Goal: Use online tool/utility: Utilize a website feature to perform a specific function

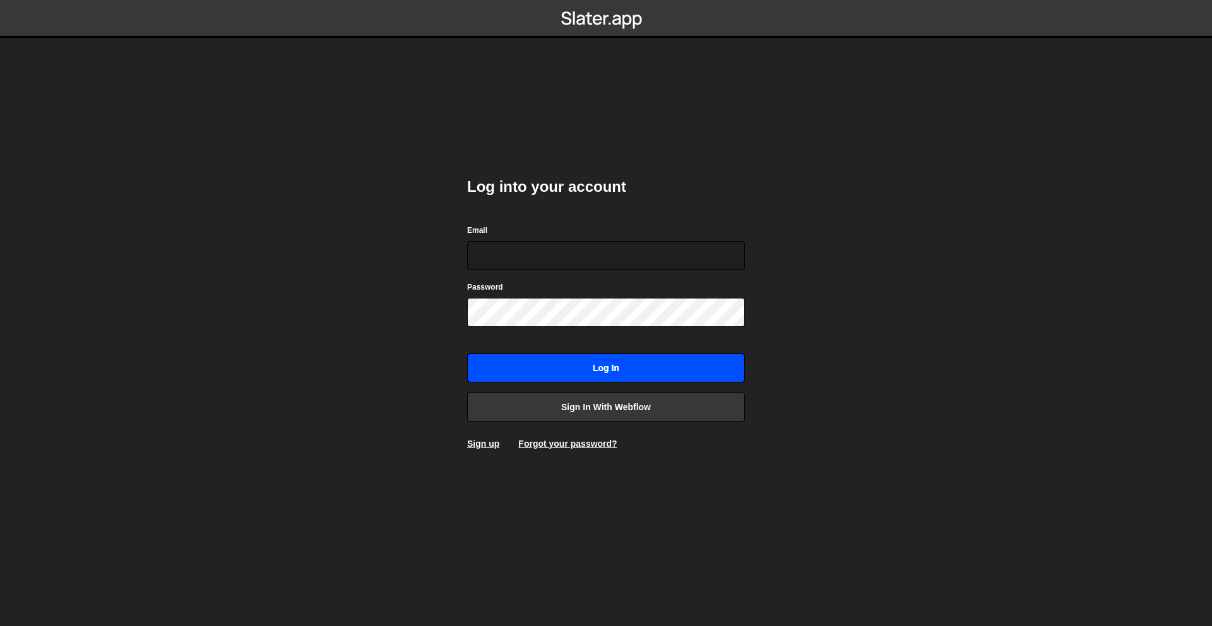
type input "rory@perspective.design"
click at [610, 357] on input "Log in" at bounding box center [606, 368] width 278 height 29
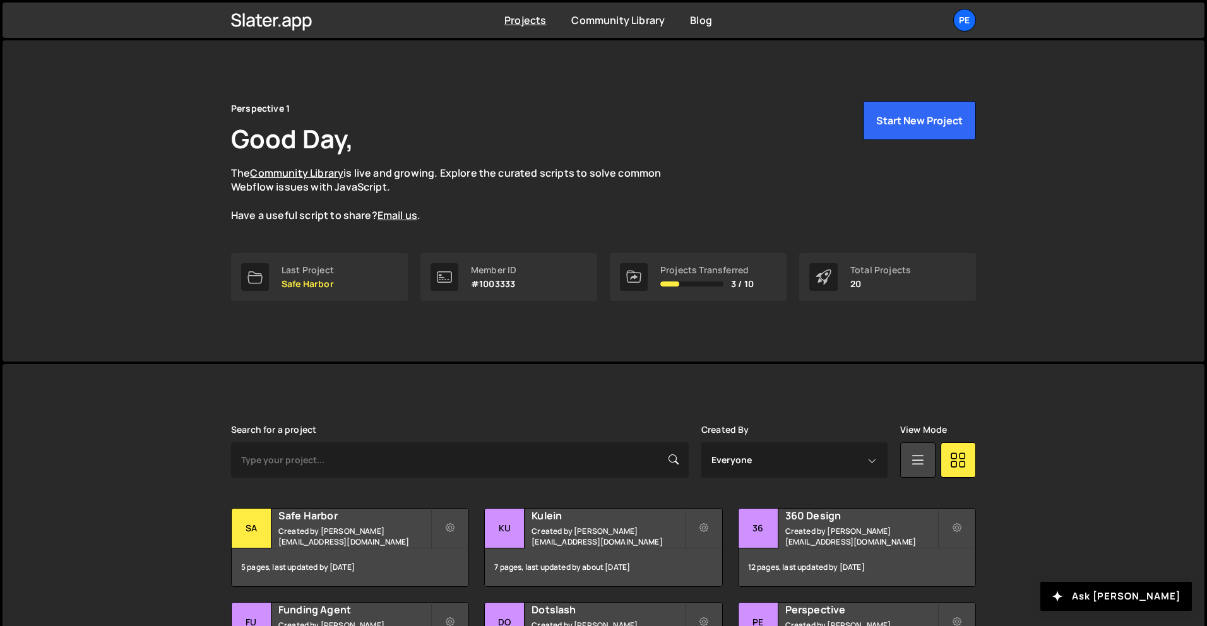
scroll to position [8, 0]
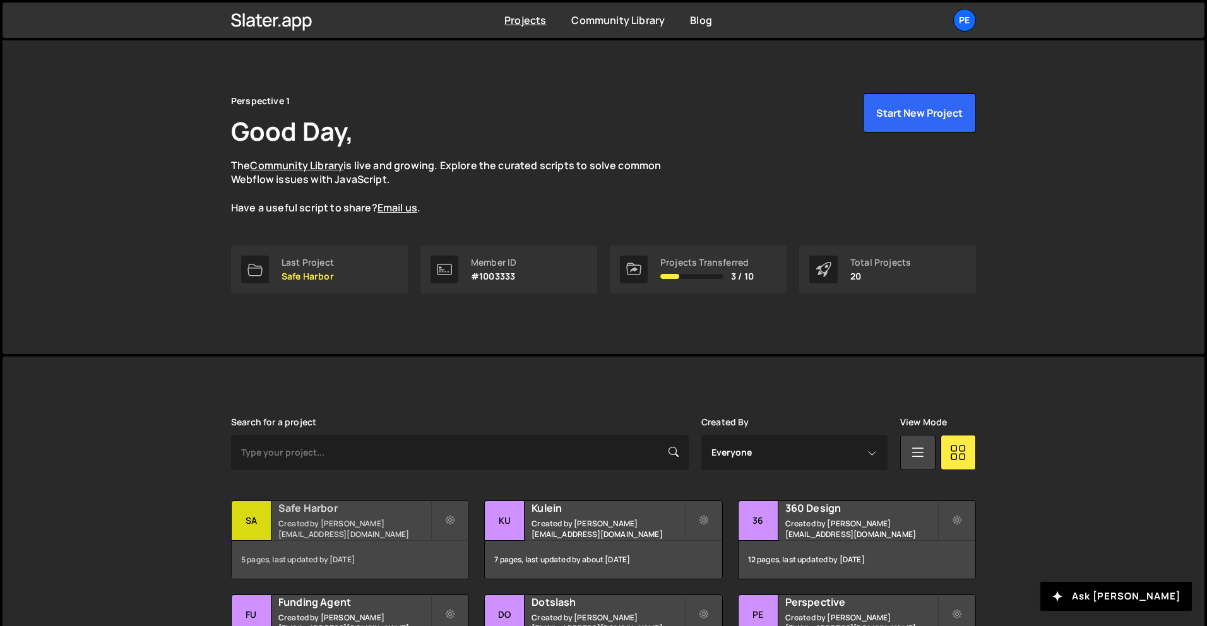
click at [387, 515] on h2 "Safe Harbor" at bounding box center [354, 508] width 152 height 14
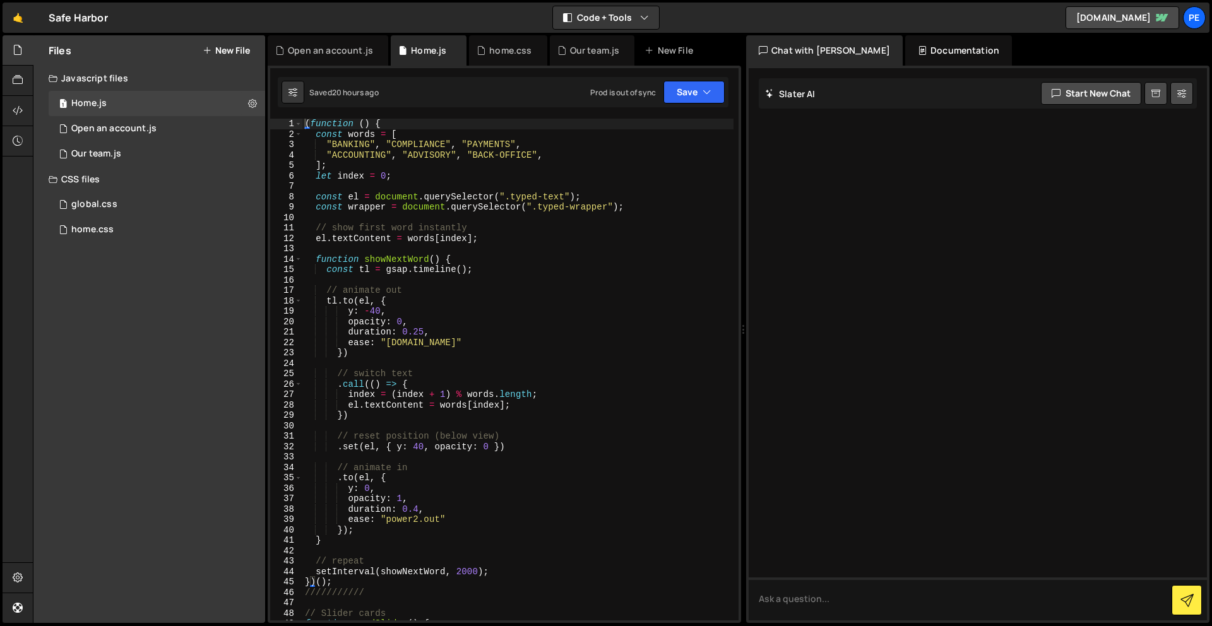
click at [223, 52] on button "New File" at bounding box center [226, 50] width 47 height 10
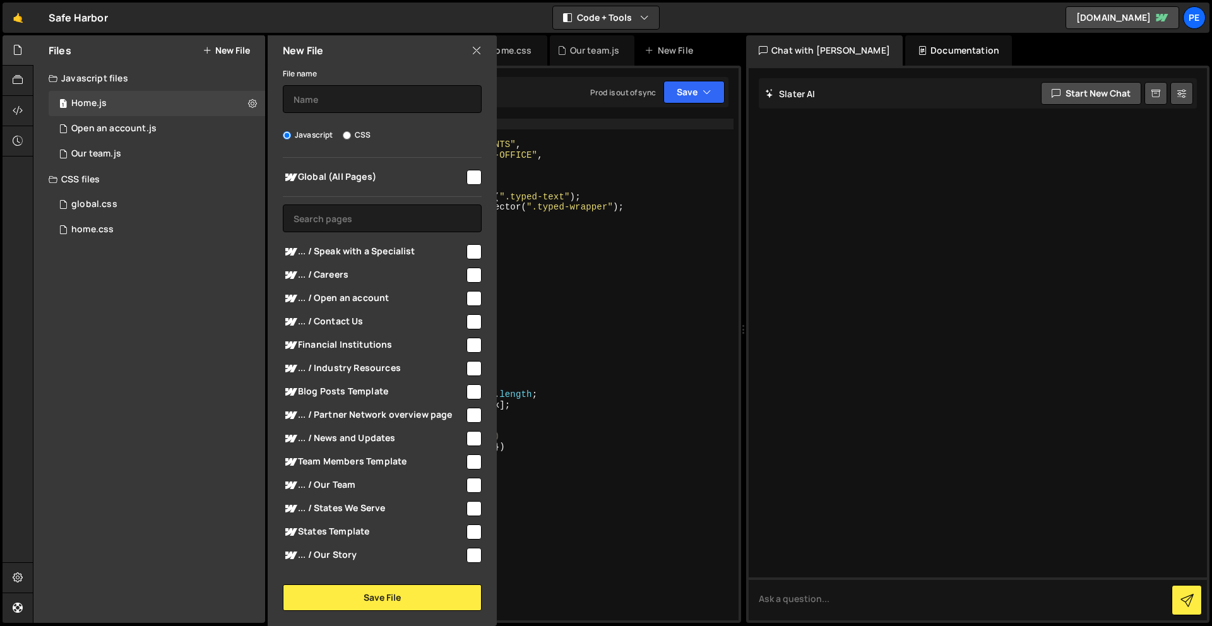
click at [476, 183] on input "checkbox" at bounding box center [474, 177] width 15 height 15
checkbox input "true"
click at [415, 105] on input "text" at bounding box center [382, 99] width 199 height 28
type input "global"
click at [400, 604] on button "Save File" at bounding box center [382, 598] width 199 height 27
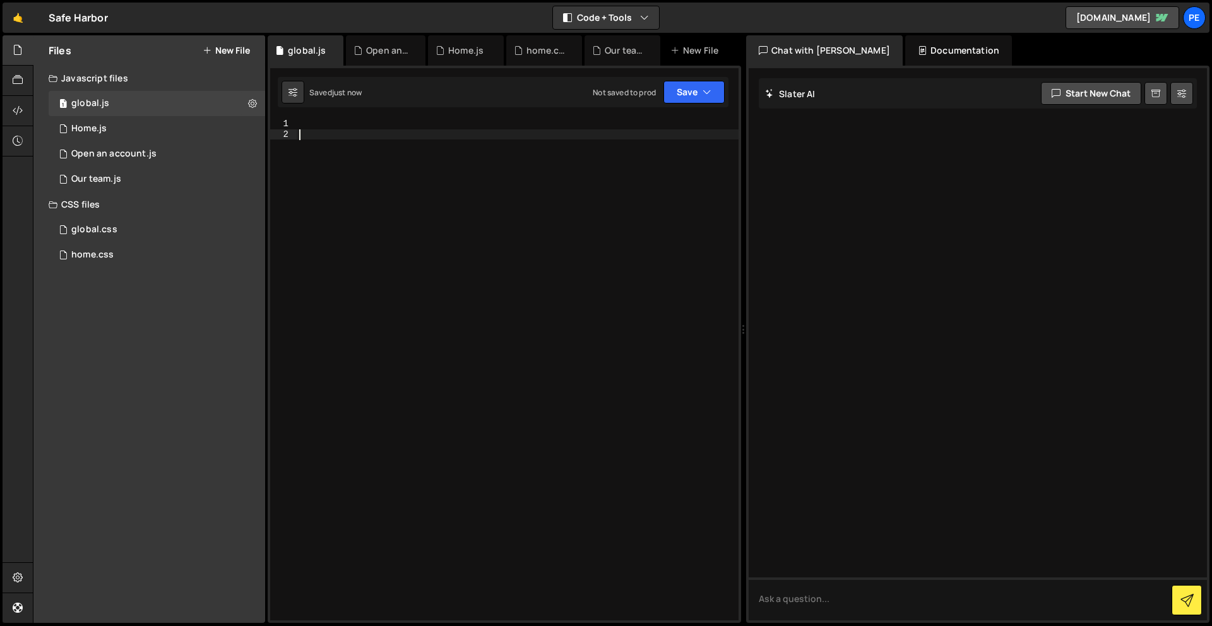
click at [482, 220] on div at bounding box center [518, 380] width 442 height 523
paste textarea "});"
type textarea "});"
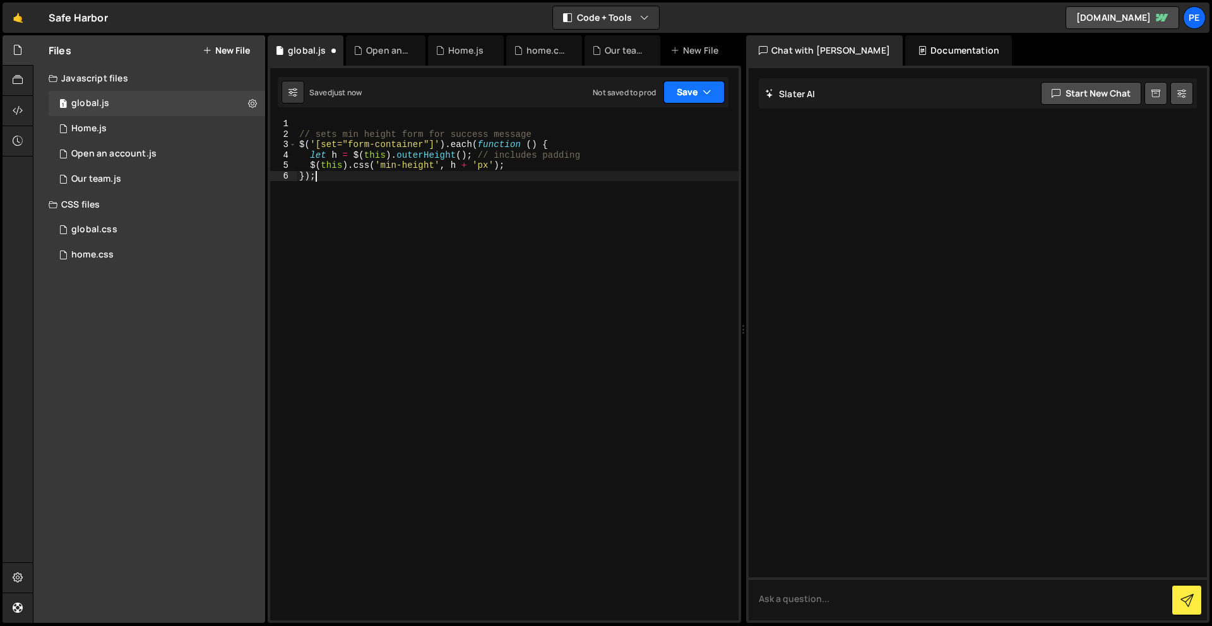
click at [689, 97] on button "Save" at bounding box center [694, 92] width 61 height 23
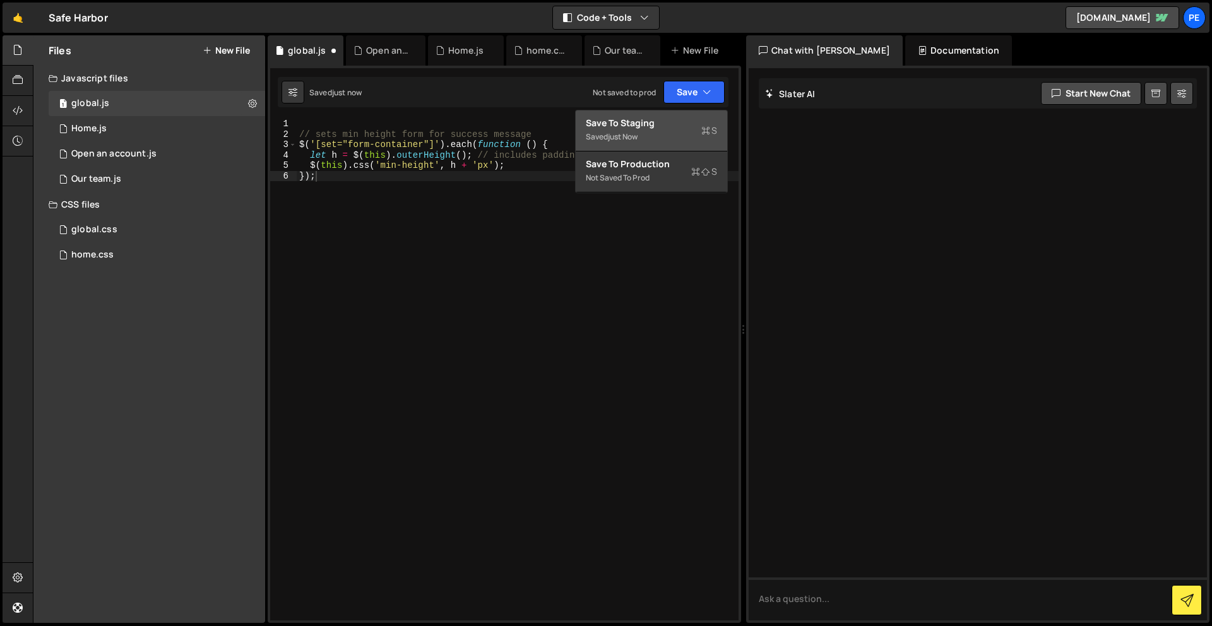
click at [677, 129] on div "Saved just now" at bounding box center [651, 136] width 131 height 15
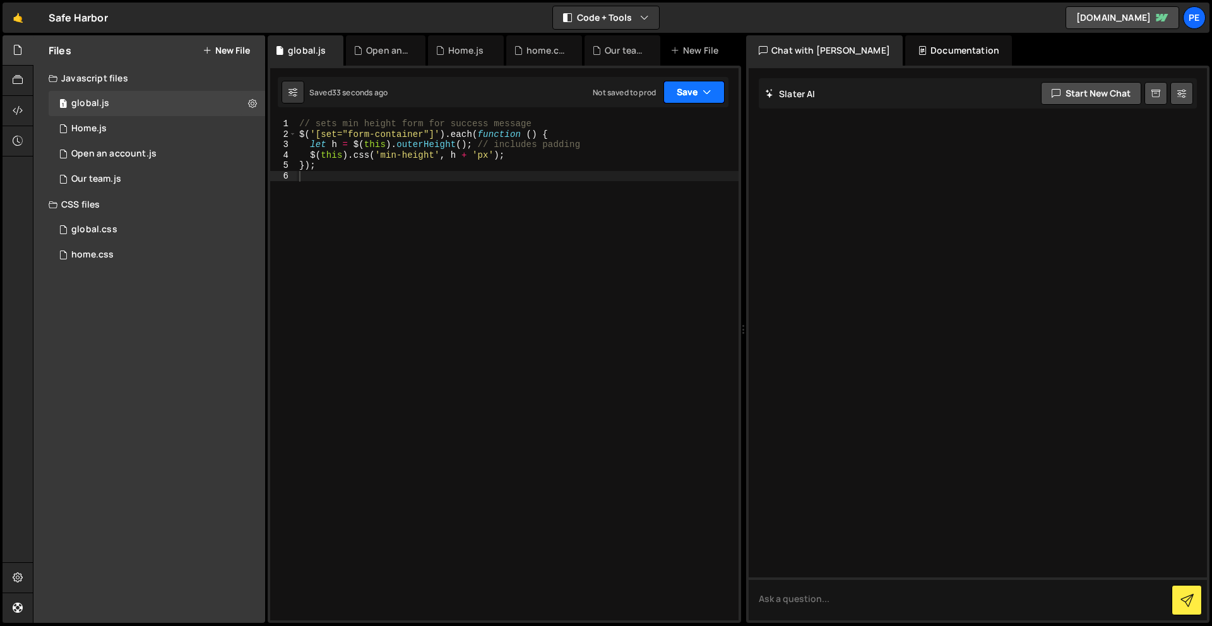
click at [684, 98] on button "Save" at bounding box center [694, 92] width 61 height 23
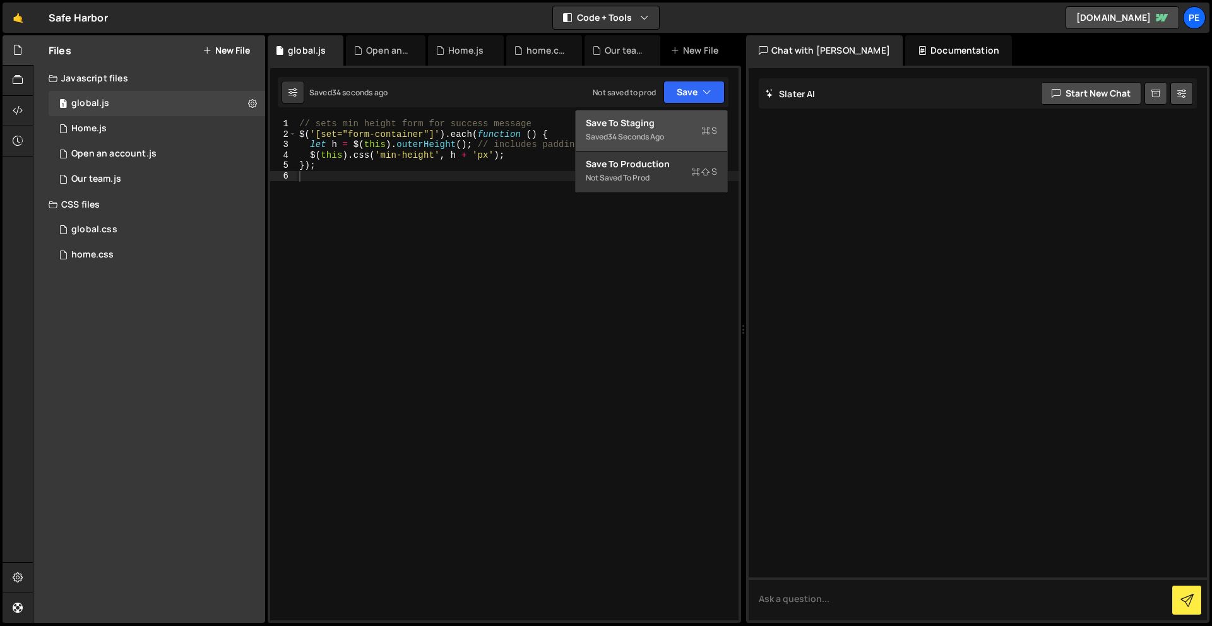
click at [662, 128] on div "Save to Staging S" at bounding box center [651, 123] width 131 height 13
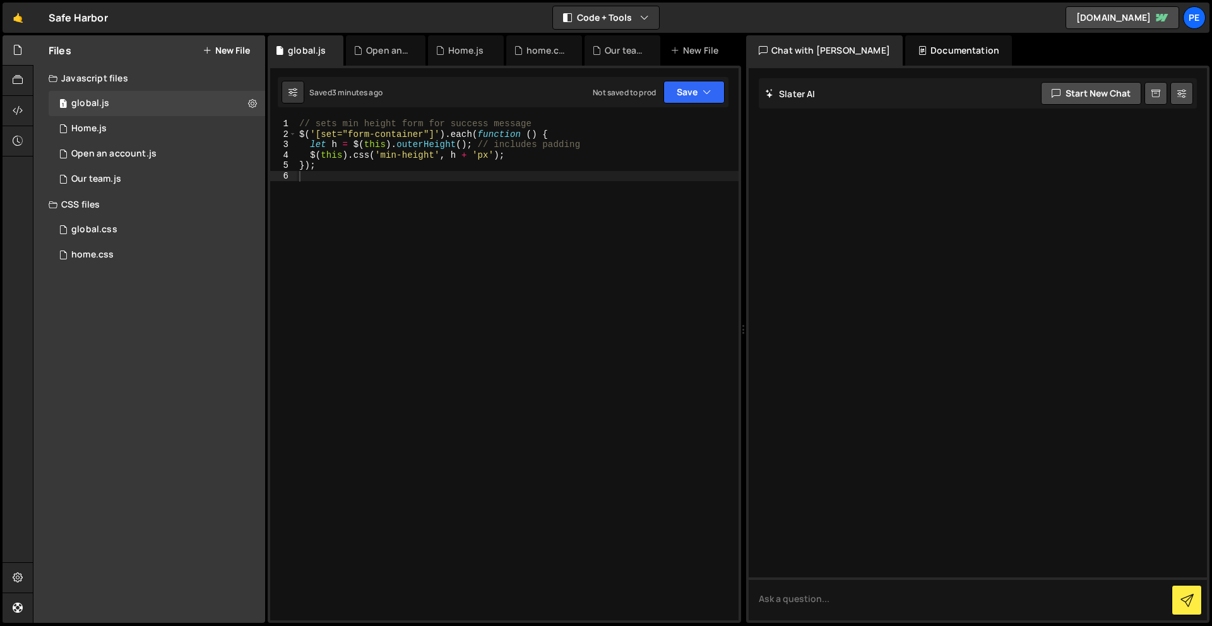
click at [512, 186] on div "// sets min height form for success message $ ( '[set="form-container"]' ) . ea…" at bounding box center [518, 380] width 442 height 523
click at [700, 92] on button "Save" at bounding box center [694, 92] width 61 height 23
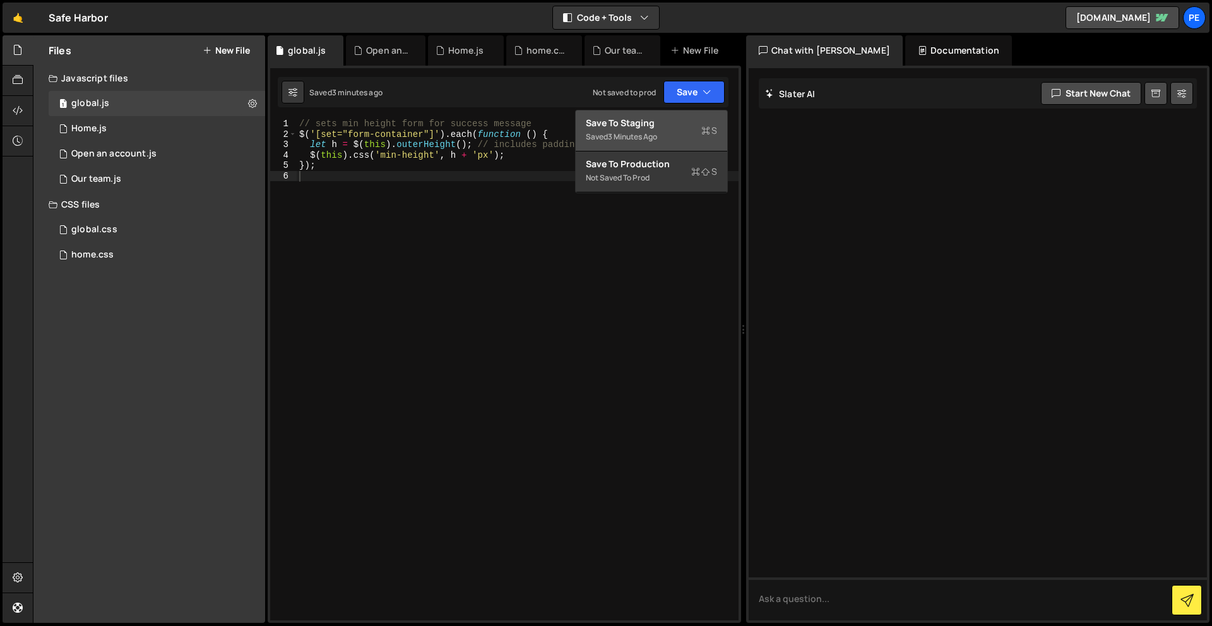
click at [677, 127] on div "Save to Staging S" at bounding box center [651, 123] width 131 height 13
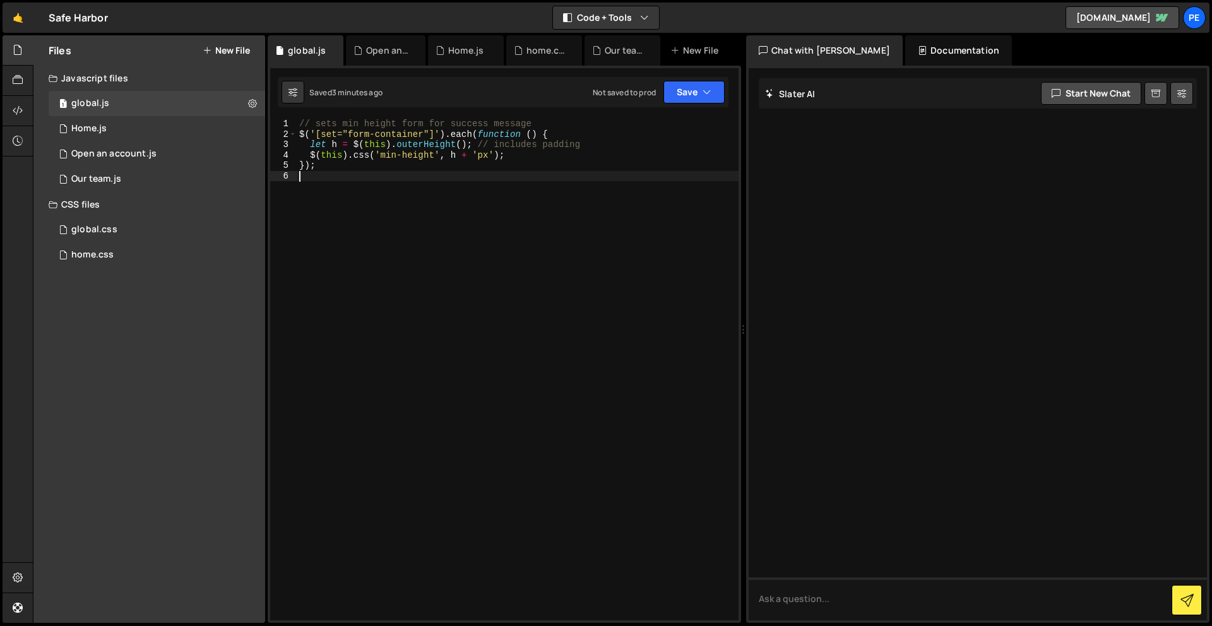
click at [496, 182] on div "// sets min height form for success message $ ( '[set="form-container"]' ) . ea…" at bounding box center [518, 380] width 442 height 523
